Goal: Task Accomplishment & Management: Complete application form

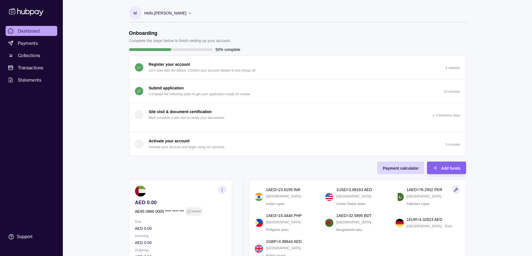
click at [164, 89] on p "Submit application" at bounding box center [166, 88] width 35 height 6
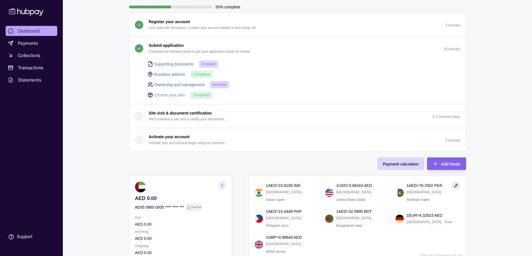
scroll to position [56, 0]
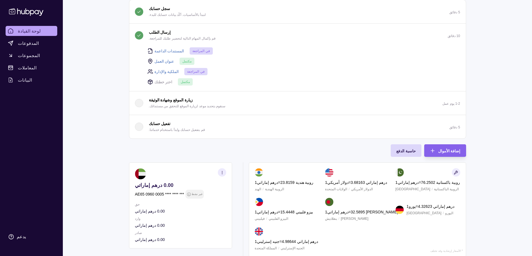
click at [181, 82] on font "مكتمل" at bounding box center [185, 82] width 9 height 4
click at [152, 83] on icon at bounding box center [150, 82] width 6 height 6
click at [147, 81] on div "المستندات الداعمة في المراجعة عنوان العمل مكتمل الملكية والإدارة في المراجعة اخ…" at bounding box center [300, 66] width 320 height 39
click at [181, 81] on font "مكتمل" at bounding box center [185, 82] width 9 height 4
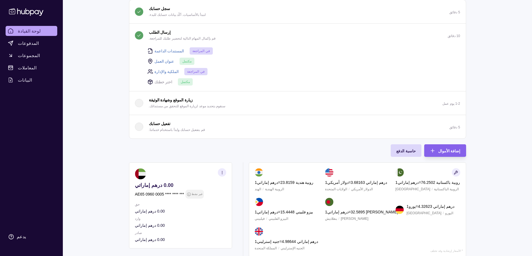
click at [150, 82] on polyline at bounding box center [150, 81] width 4 height 1
click at [160, 124] on font "تفعيل حسابك" at bounding box center [160, 124] width 22 height 4
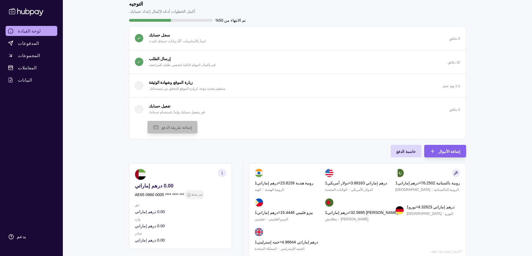
scroll to position [0, 0]
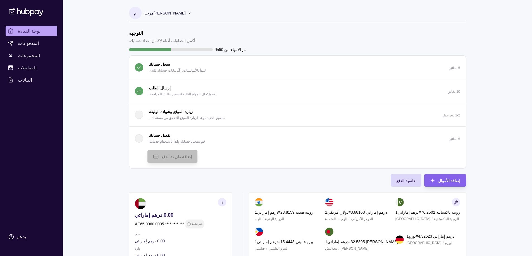
click at [147, 11] on font "مرحبا" at bounding box center [148, 13] width 9 height 4
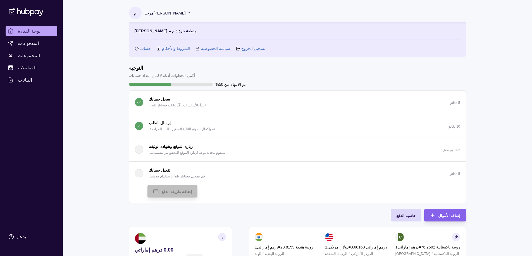
click at [143, 48] on font "حساب" at bounding box center [145, 48] width 11 height 4
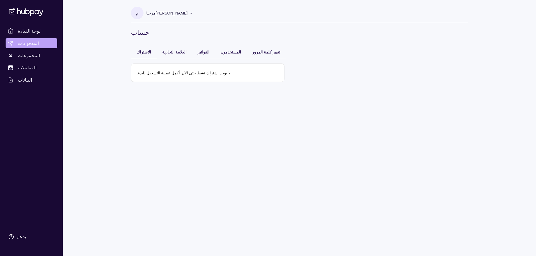
click at [23, 48] on link "المدفوعات" at bounding box center [32, 43] width 52 height 10
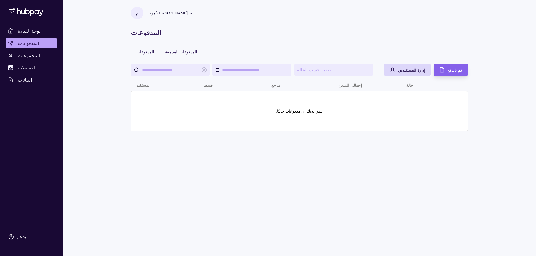
click at [24, 56] on font "المجموعات" at bounding box center [29, 56] width 22 height 6
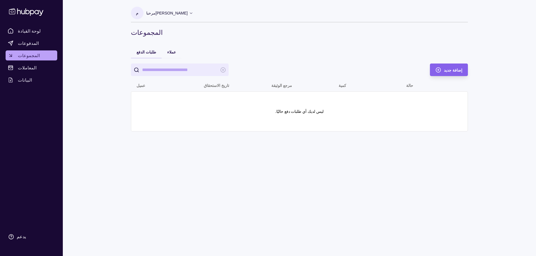
click at [25, 68] on font "المعاملات" at bounding box center [27, 68] width 19 height 6
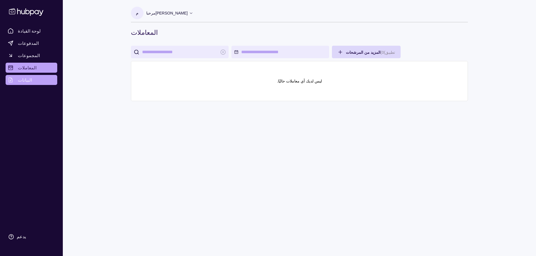
click at [22, 78] on font "البيانات" at bounding box center [25, 80] width 14 height 6
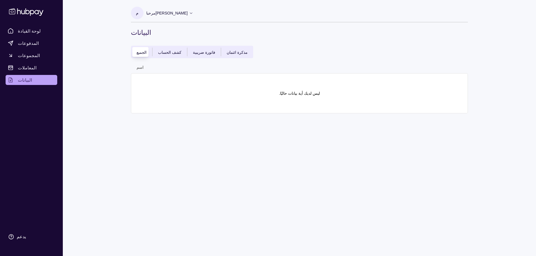
click at [35, 9] on icon at bounding box center [26, 12] width 37 height 10
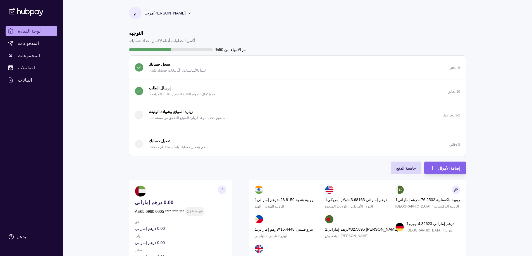
click at [227, 48] on font "تم الانتهاء من 50%" at bounding box center [230, 49] width 30 height 4
click at [159, 50] on div at bounding box center [129, 49] width 84 height 3
click at [153, 50] on div at bounding box center [129, 49] width 84 height 3
click at [411, 161] on div "التوجيه أكمل الخطوات أدناه لإكمال إعداد حسابك. تم الانتهاء من 50% سجل حسابك لنب…" at bounding box center [297, 152] width 337 height 245
click at [410, 167] on font "حاسبة الدفع" at bounding box center [406, 168] width 20 height 4
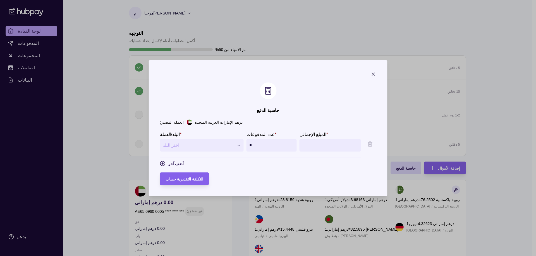
click at [387, 76] on section "**********" at bounding box center [268, 128] width 239 height 136
click at [376, 75] on icon "button" at bounding box center [374, 74] width 6 height 6
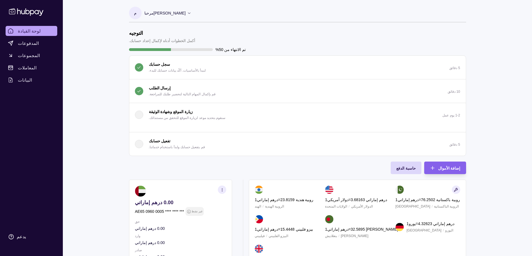
click at [136, 13] on section "م" at bounding box center [135, 13] width 13 height 13
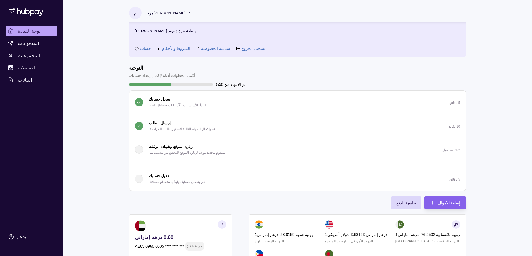
click at [140, 49] on font "حساب" at bounding box center [145, 48] width 11 height 4
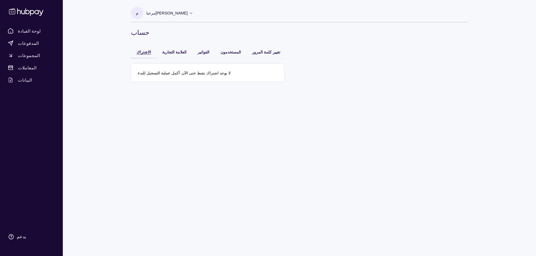
click at [141, 54] on div "الاشتراك" at bounding box center [143, 52] width 15 height 7
click at [143, 51] on font "الاشتراك" at bounding box center [143, 52] width 15 height 4
click at [19, 27] on link "لوحة القيادة" at bounding box center [32, 31] width 52 height 10
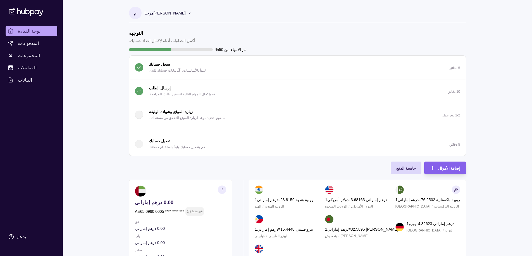
click at [159, 84] on button "إرسال الطلب قم بإكمال المهام التالية لتحضير طلبك للمراجعة. 10 دقائق" at bounding box center [297, 91] width 336 height 23
